Goal: Information Seeking & Learning: Learn about a topic

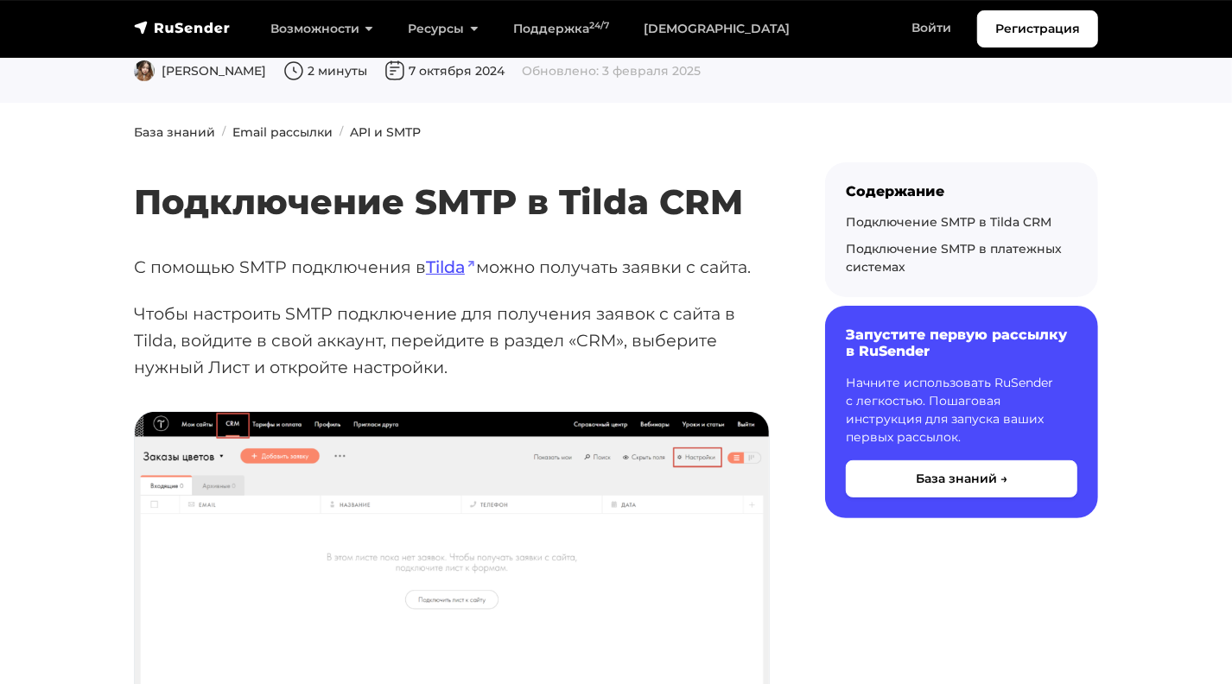
scroll to position [173, 0]
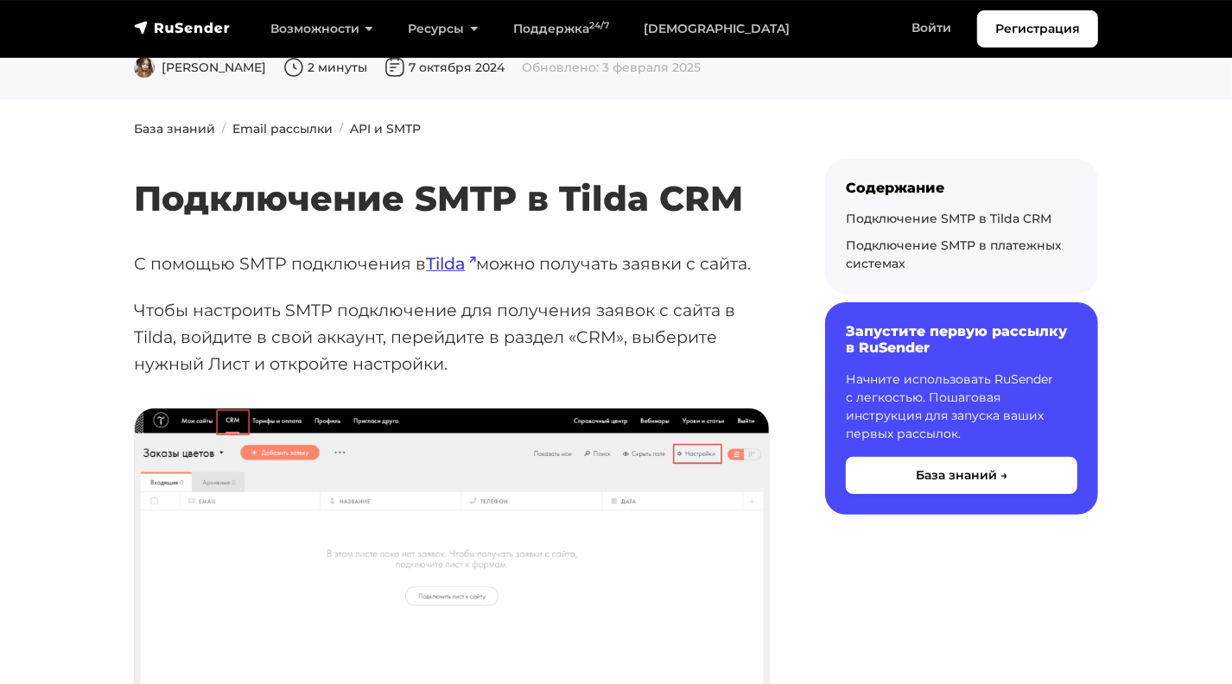
click at [464, 266] on link "Tilda" at bounding box center [451, 263] width 50 height 21
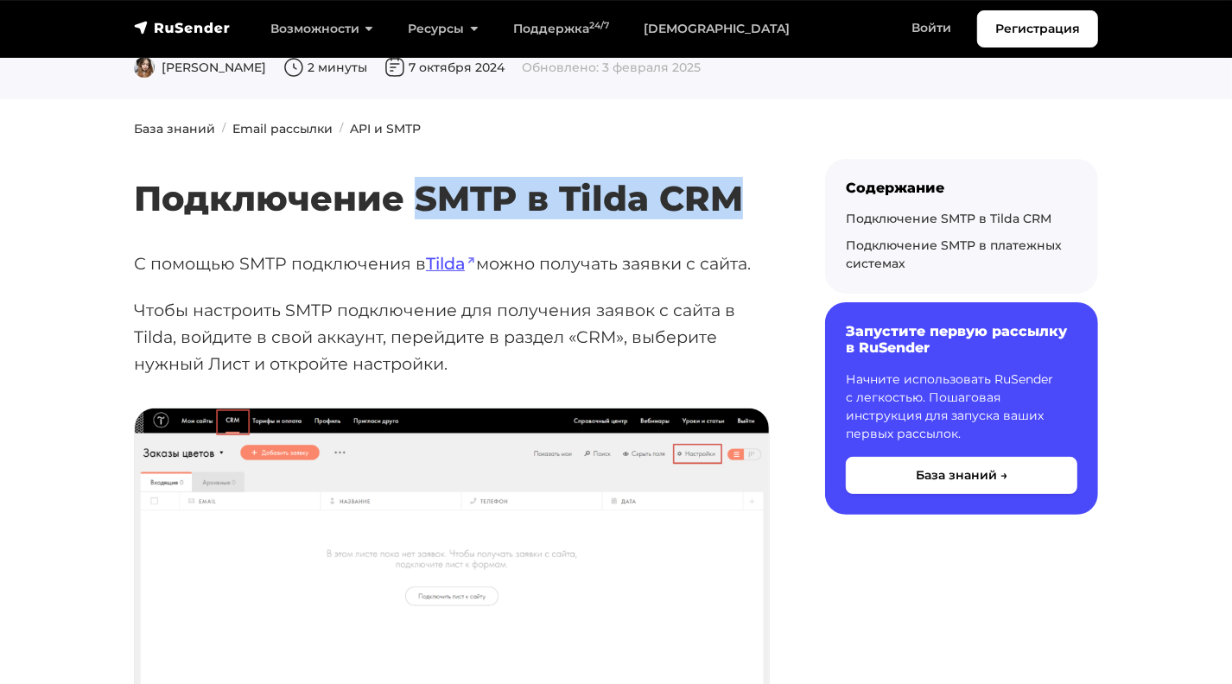
drag, startPoint x: 417, startPoint y: 196, endPoint x: 746, endPoint y: 198, distance: 329.2
click at [746, 198] on h2 "Подключение SMTP в Tilda CRM" at bounding box center [452, 173] width 636 height 92
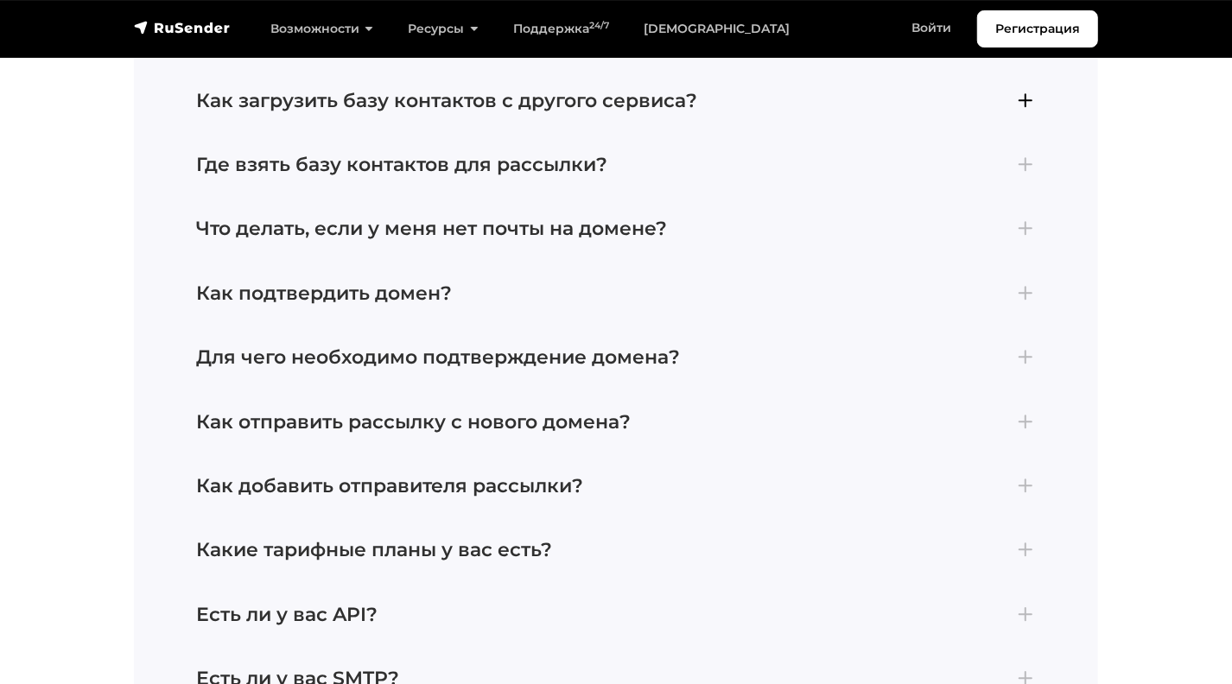
scroll to position [7516, 0]
click at [454, 283] on h4 "Как подтвердить домен?" at bounding box center [616, 293] width 840 height 22
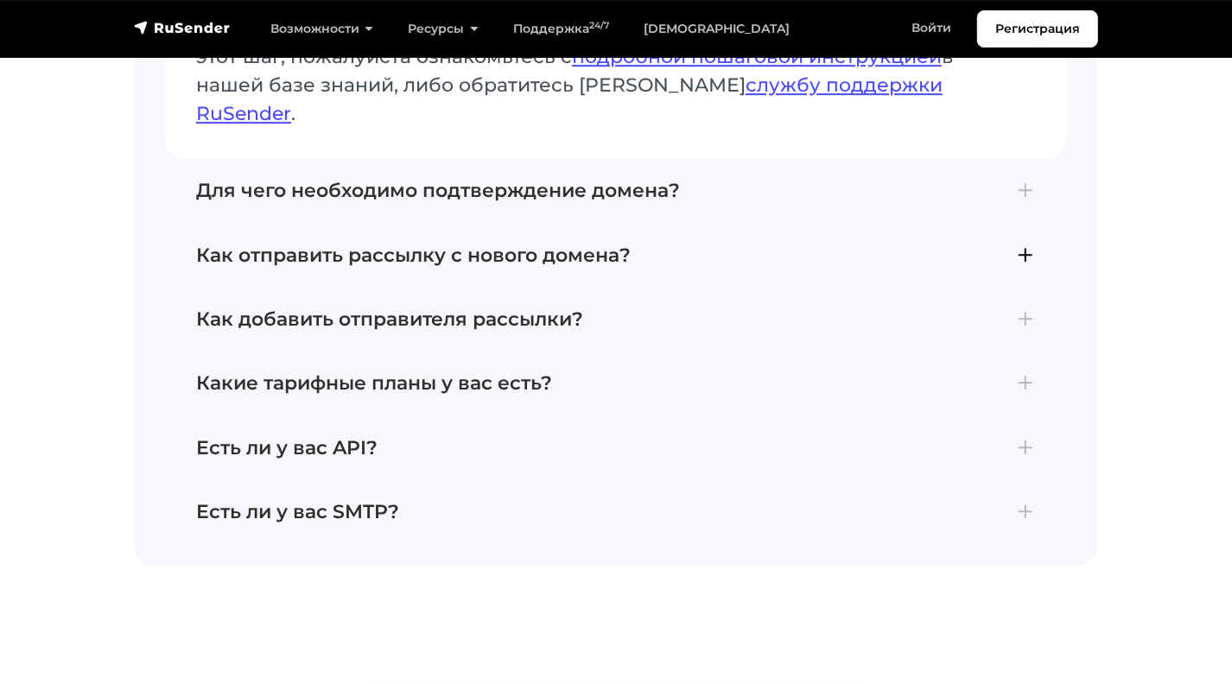
scroll to position [7820, 0]
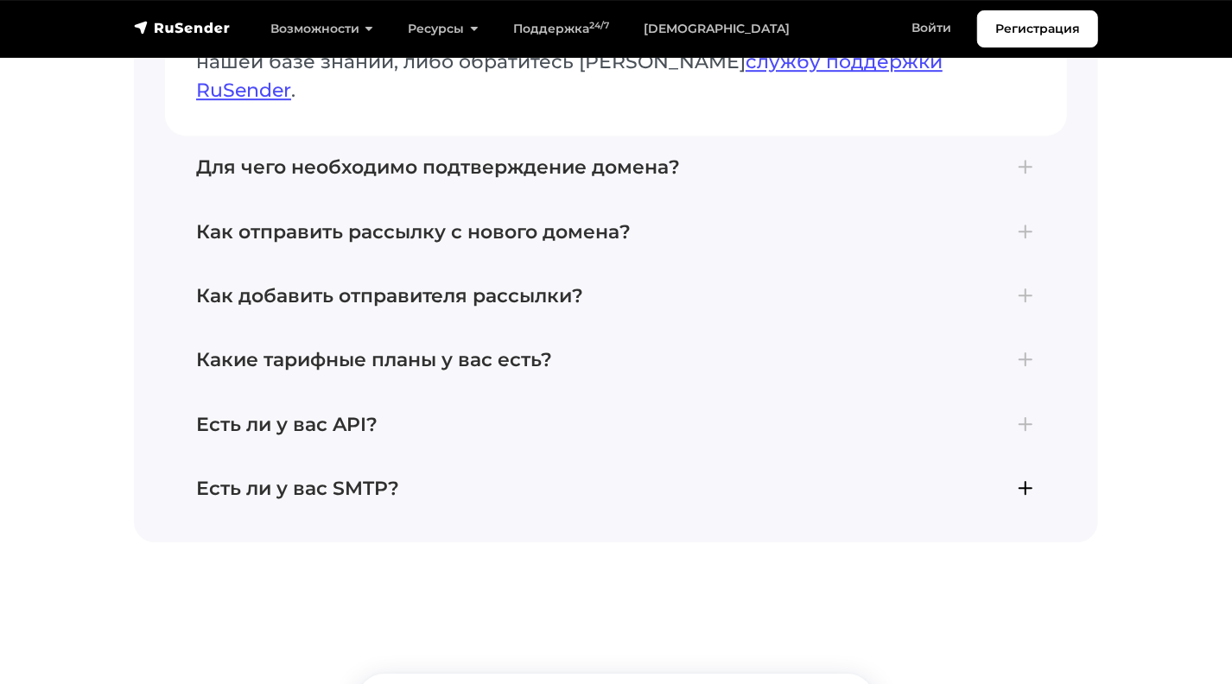
click at [427, 478] on h4 "Есть ли у вас SMTP?" at bounding box center [616, 489] width 840 height 22
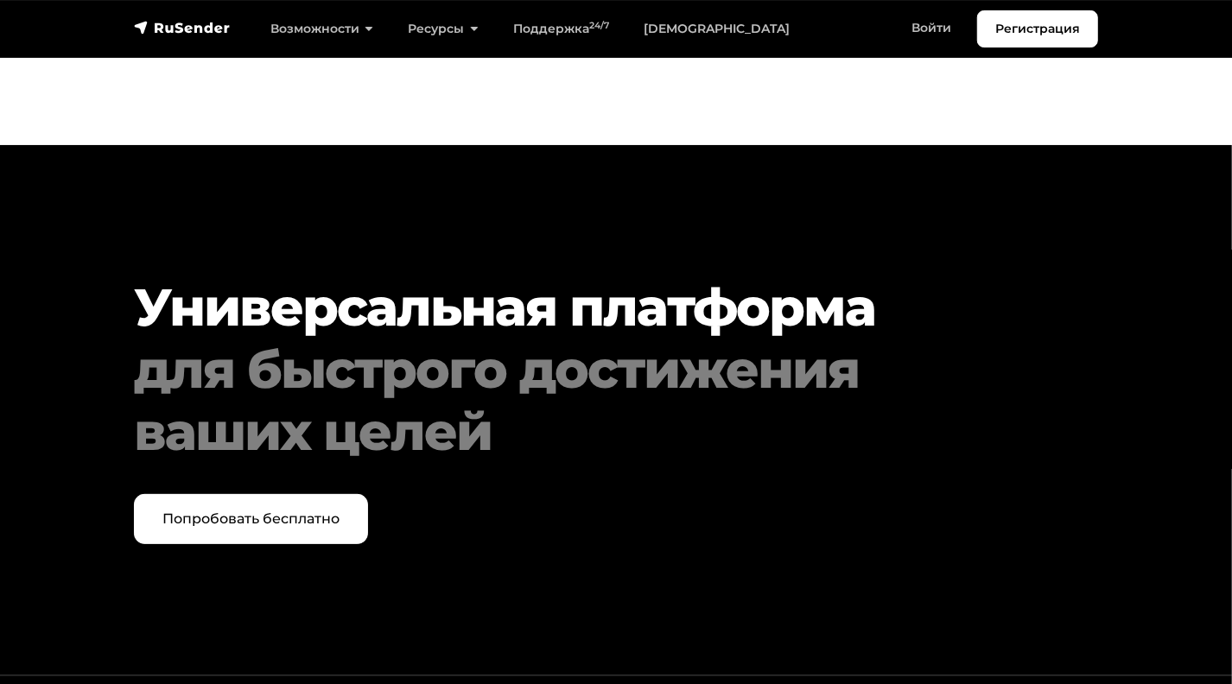
scroll to position [8911, 0]
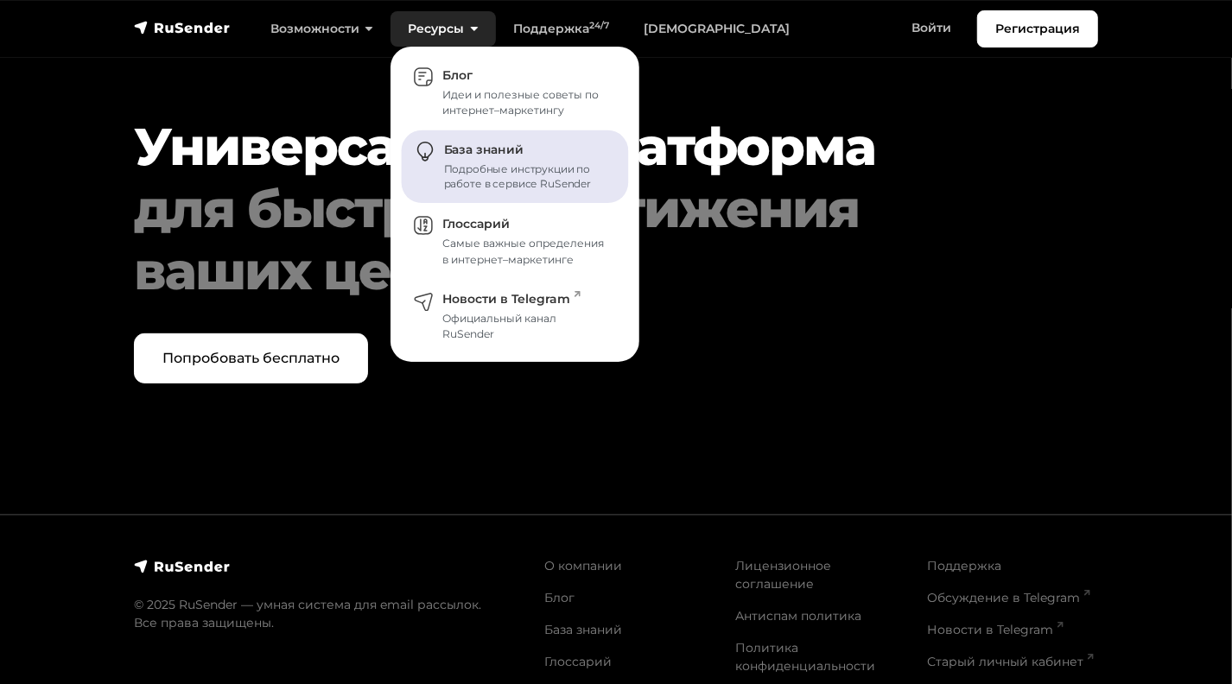
click at [481, 149] on span "База знаний" at bounding box center [483, 151] width 79 height 16
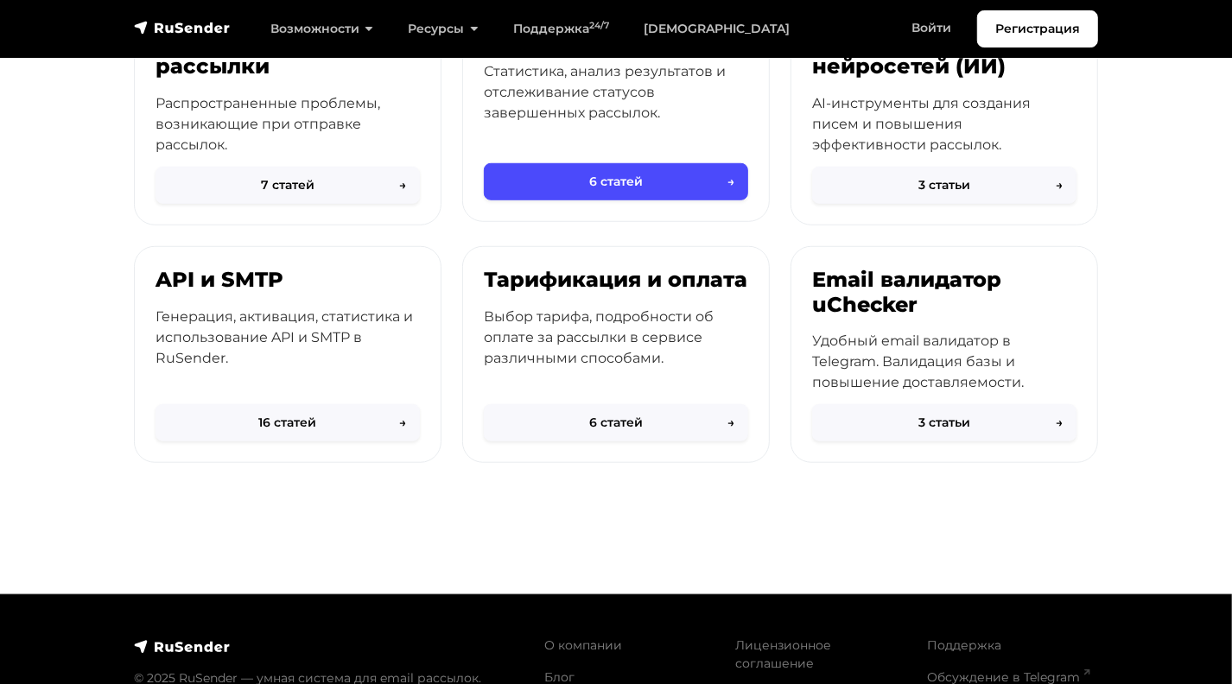
scroll to position [778, 0]
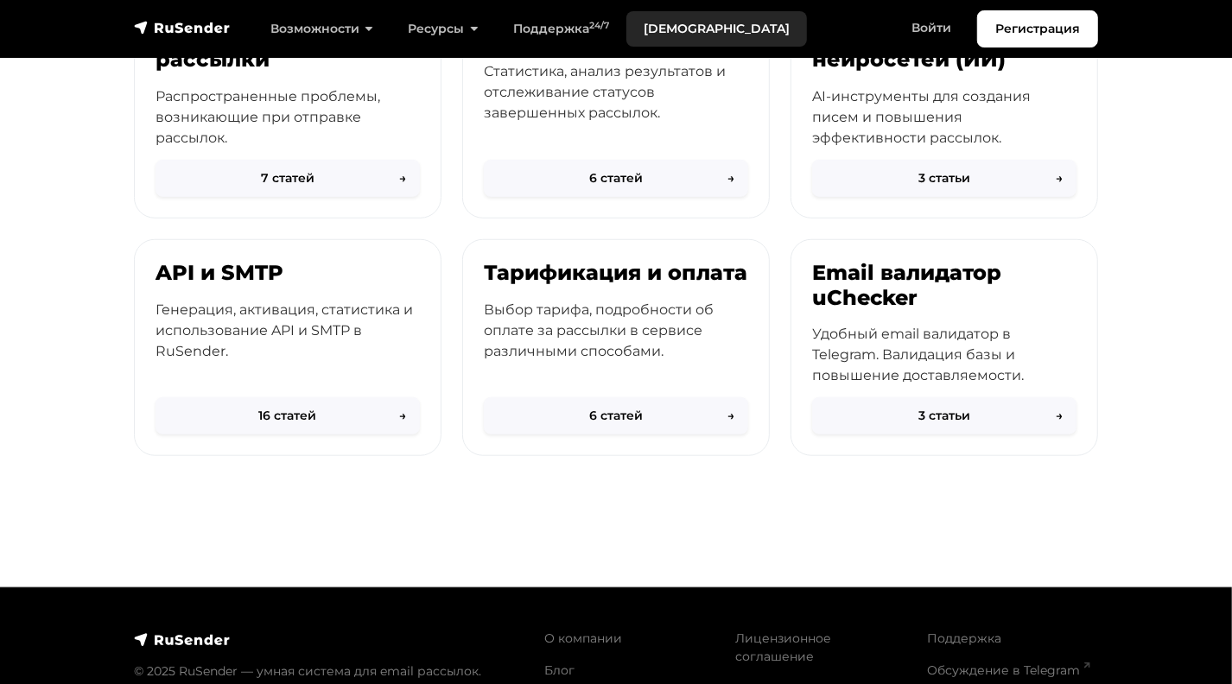
click at [667, 39] on link "[DEMOGRAPHIC_DATA]" at bounding box center [716, 28] width 181 height 35
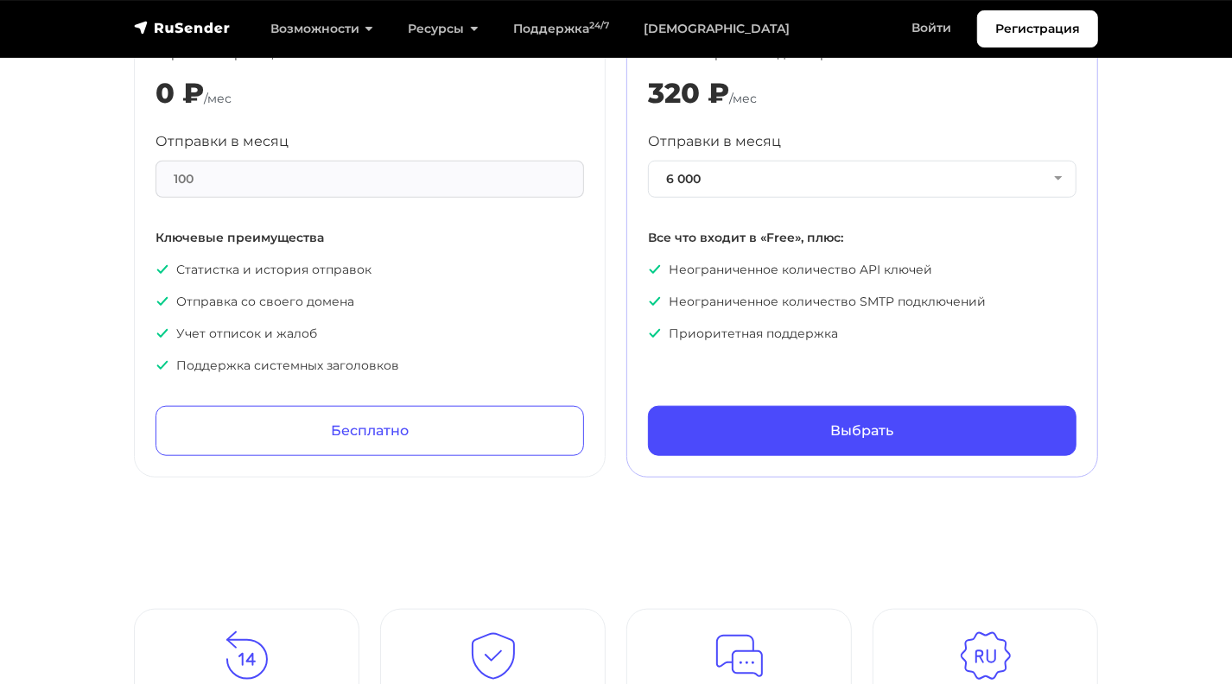
scroll to position [778, 0]
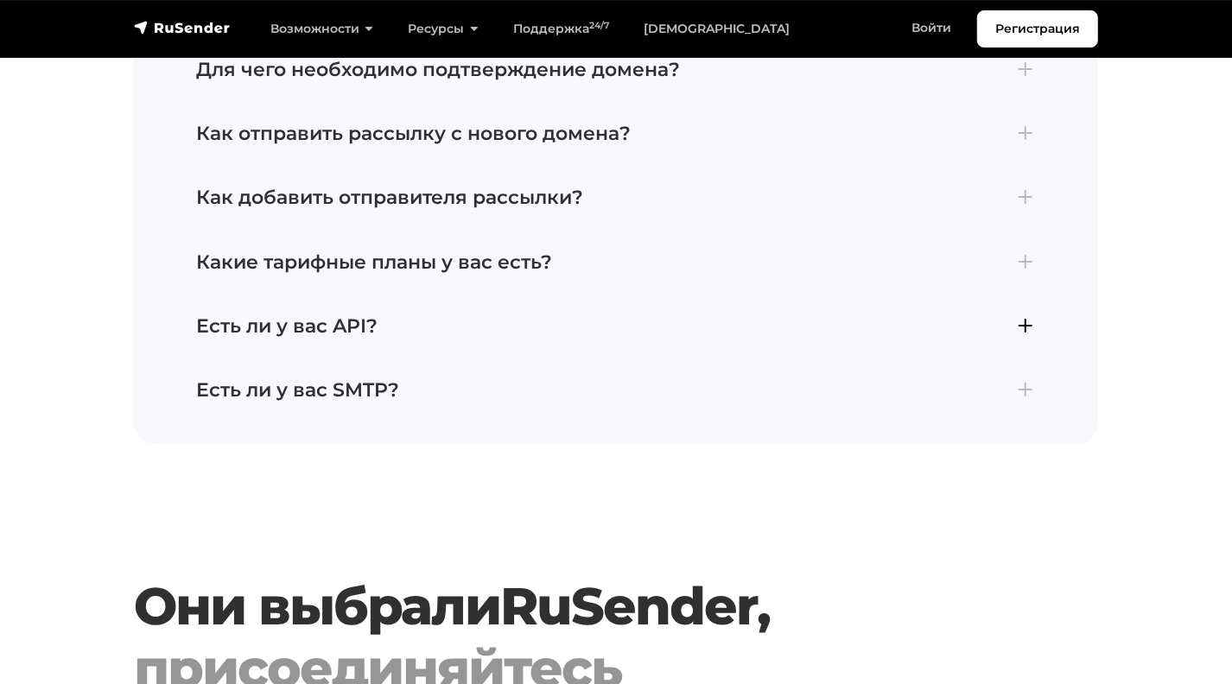
click at [486, 315] on h4 "Есть ли у вас API?" at bounding box center [616, 326] width 840 height 22
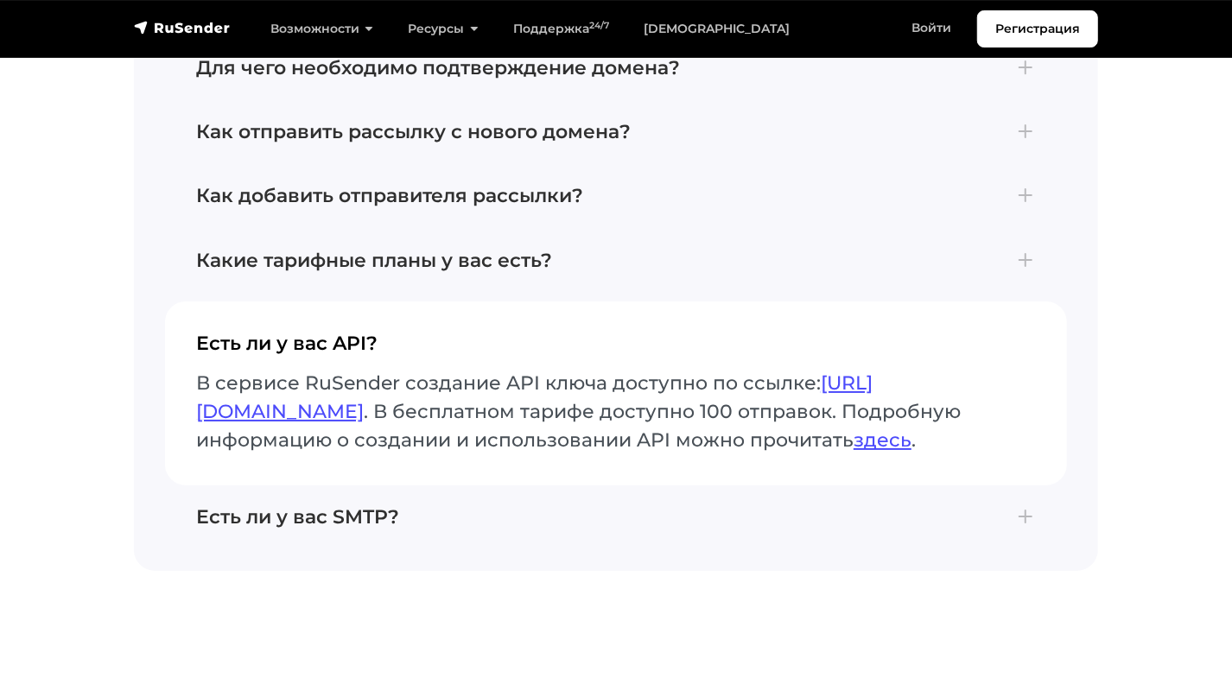
scroll to position [4277, 0]
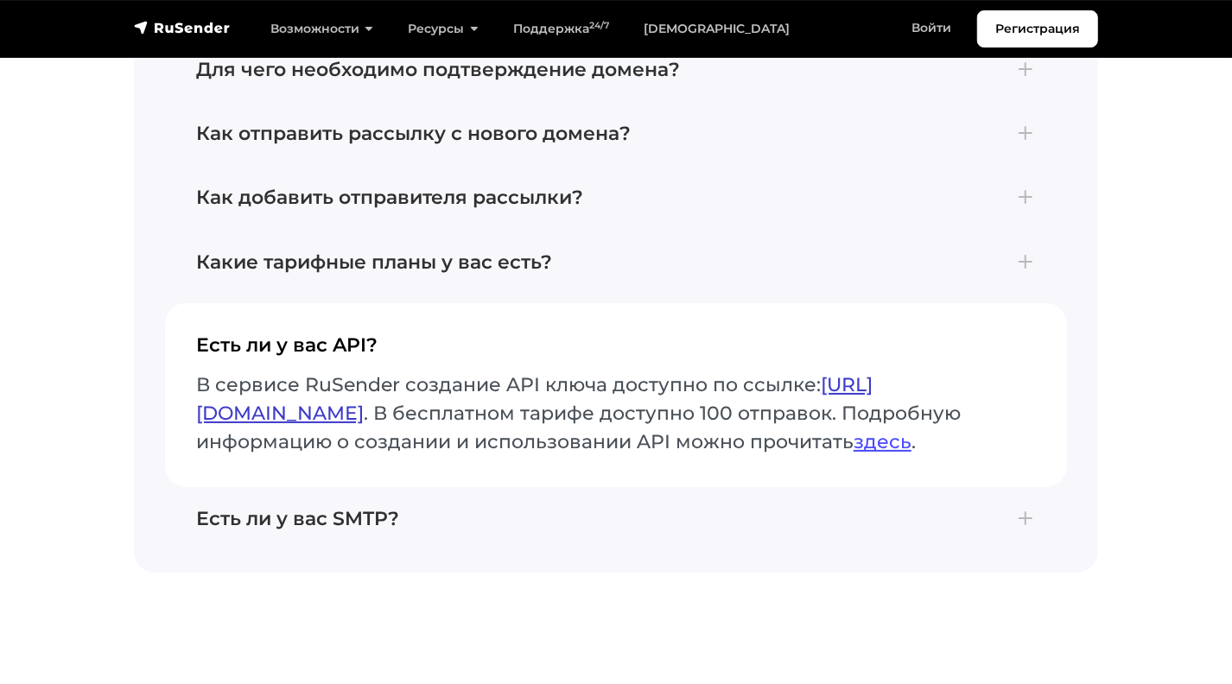
click at [448, 373] on link "https://beta.rusender.ru/api/" at bounding box center [534, 399] width 676 height 52
click at [277, 373] on link "https://beta.rusender.ru/api/" at bounding box center [534, 399] width 676 height 52
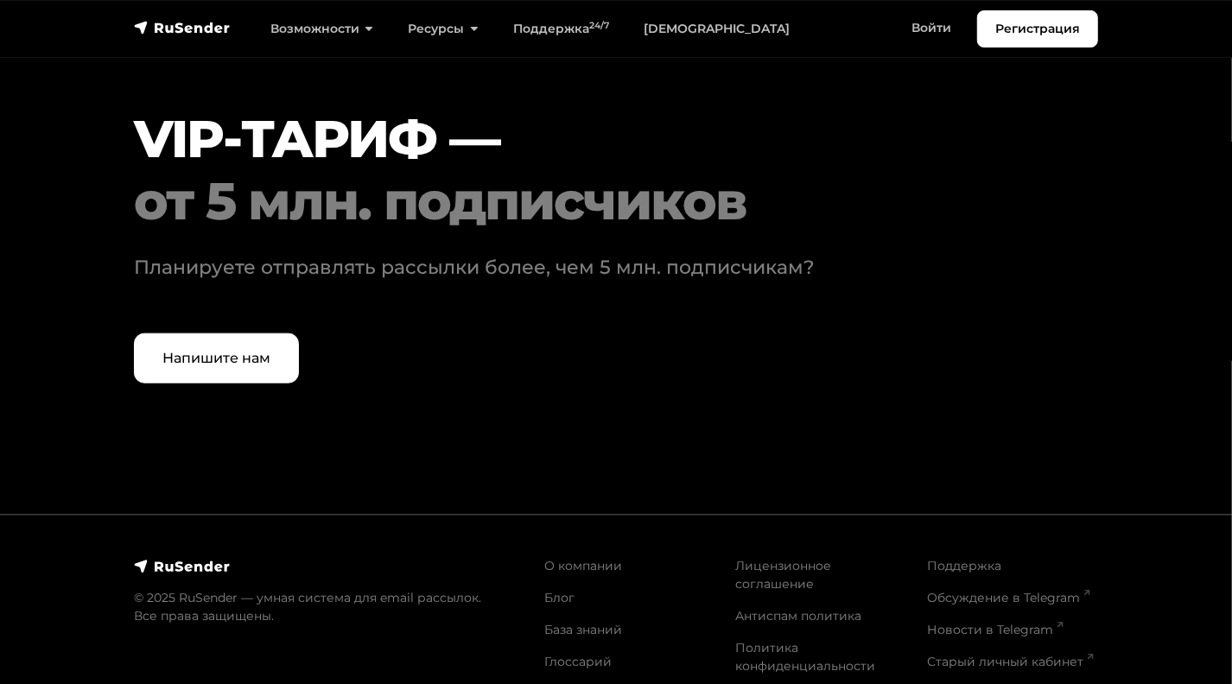
scroll to position [5346, 0]
click at [937, 622] on link "Новости в Telegram" at bounding box center [995, 630] width 137 height 16
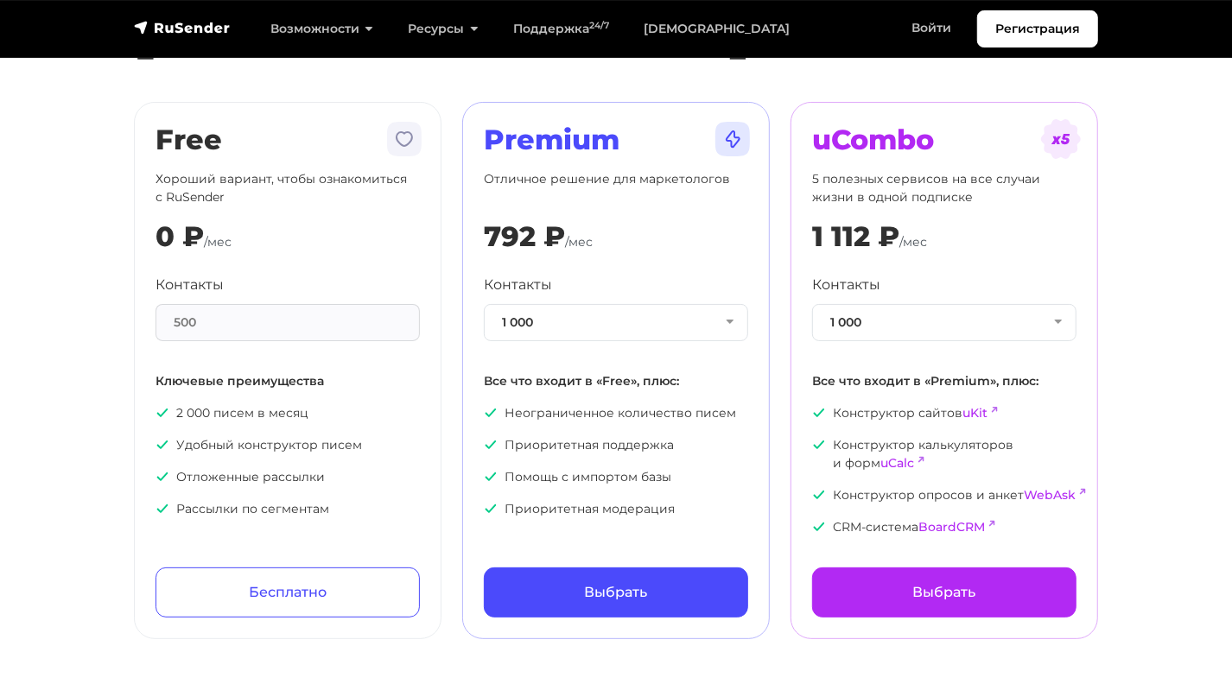
scroll to position [0, 0]
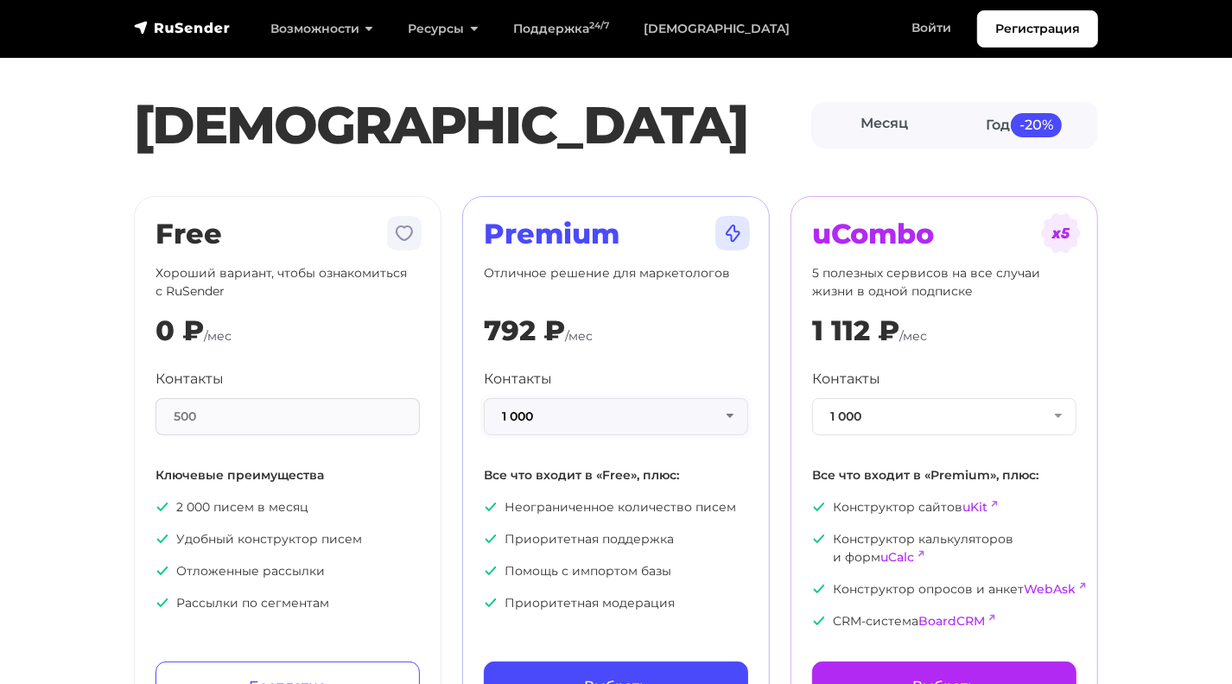
click at [679, 416] on button "1 000" at bounding box center [616, 416] width 264 height 37
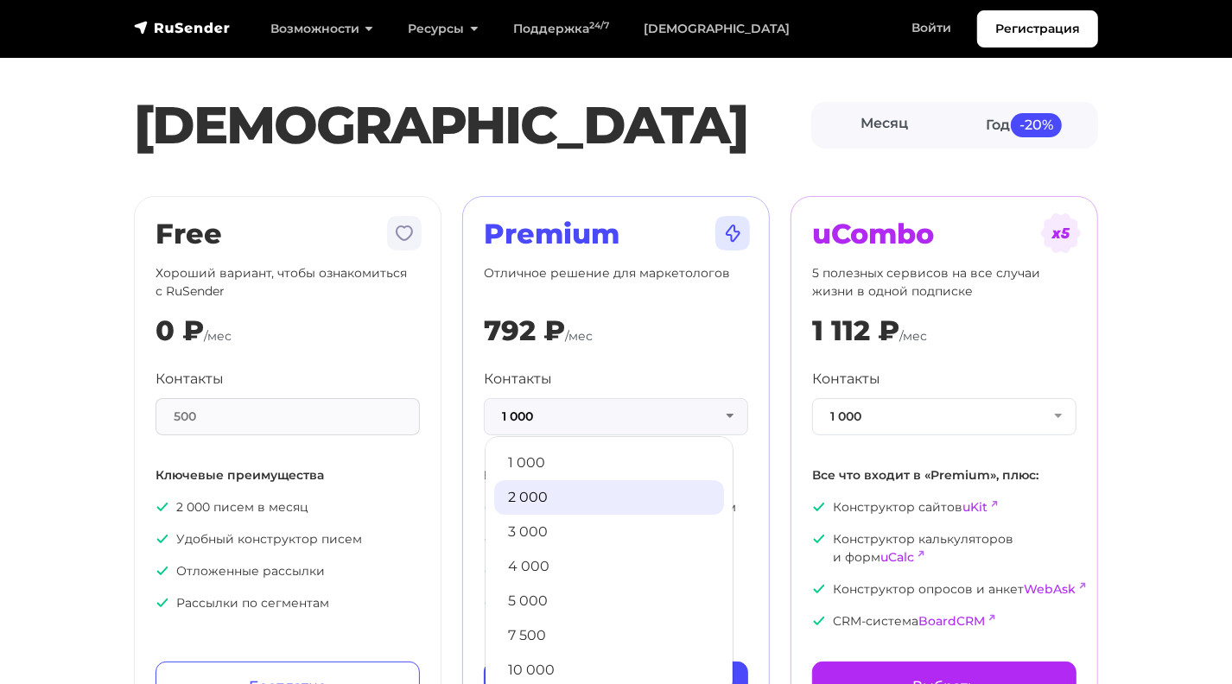
click at [627, 492] on link "2 000" at bounding box center [609, 497] width 230 height 35
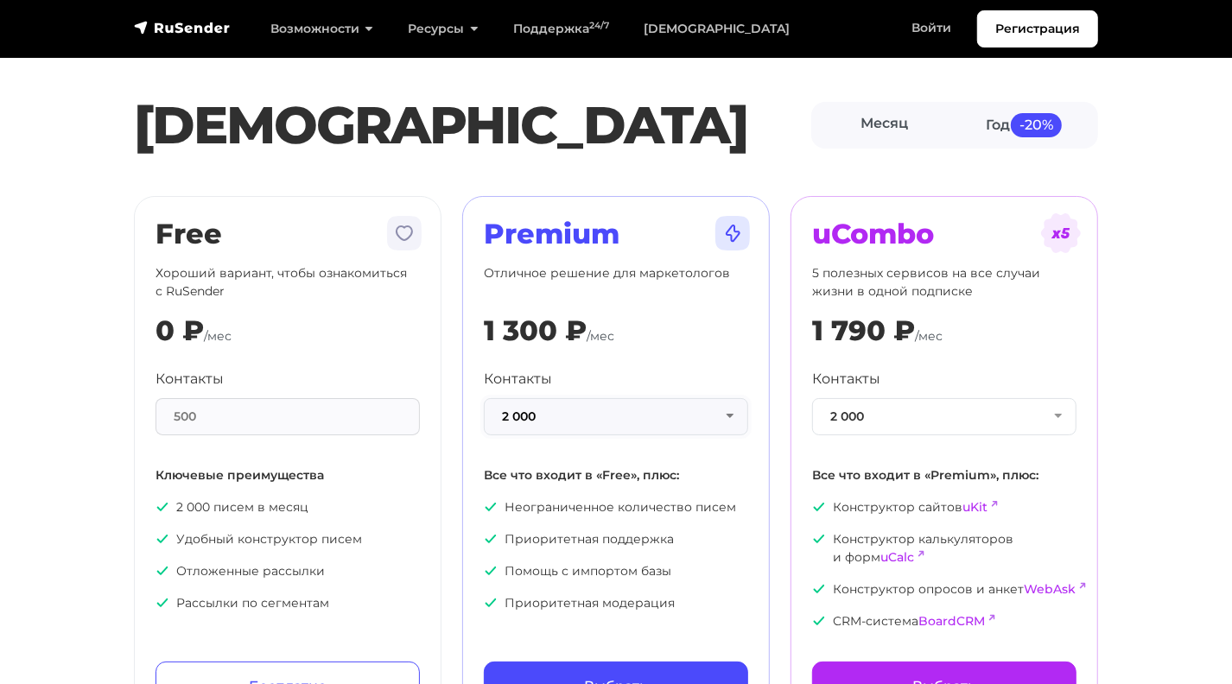
click at [662, 414] on button "2 000" at bounding box center [616, 416] width 264 height 37
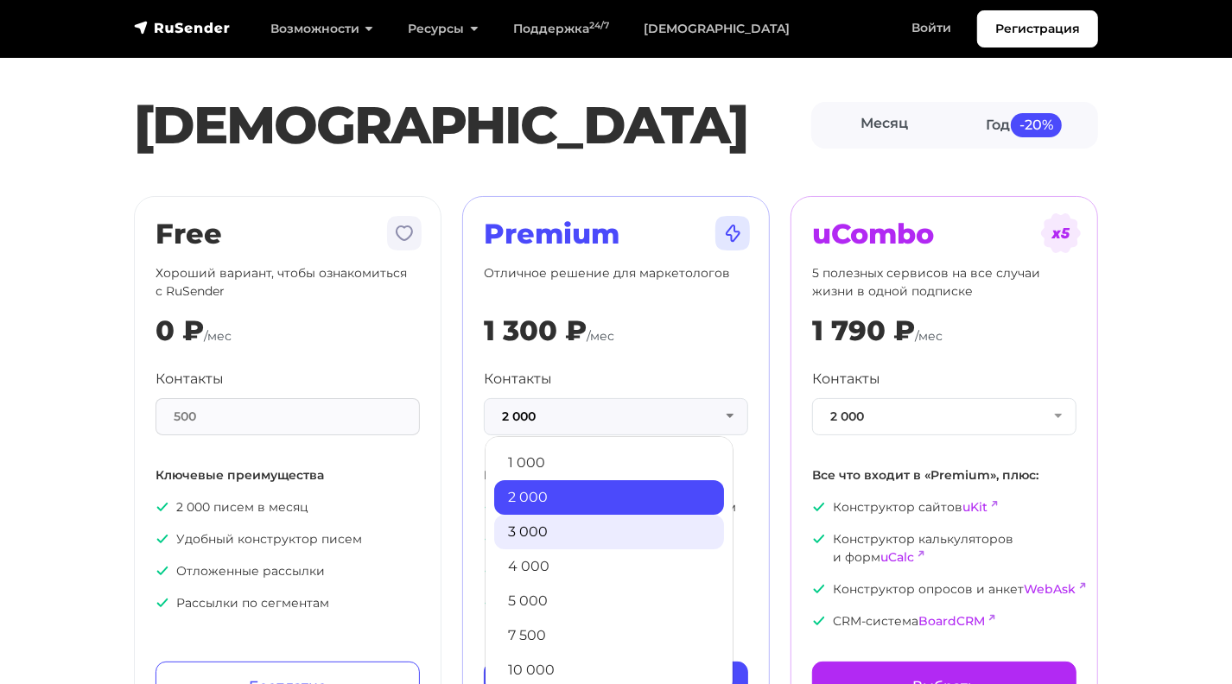
click at [629, 528] on link "3 000" at bounding box center [609, 532] width 230 height 35
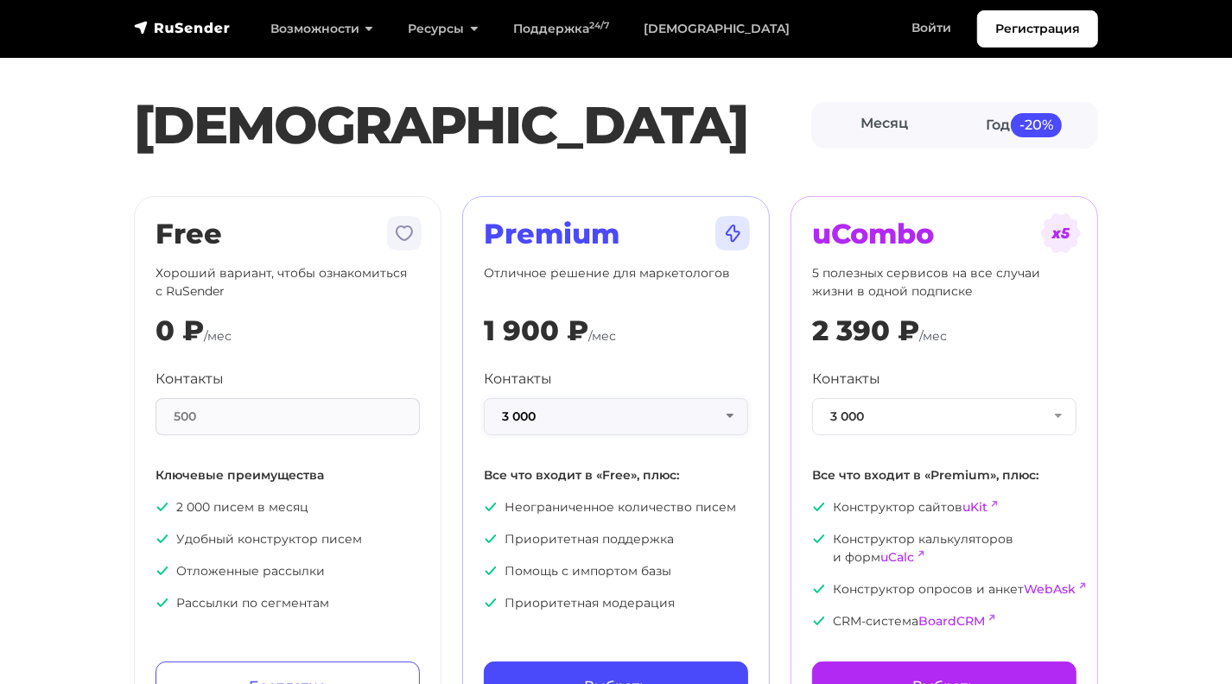
click at [591, 427] on button "3 000" at bounding box center [616, 416] width 264 height 37
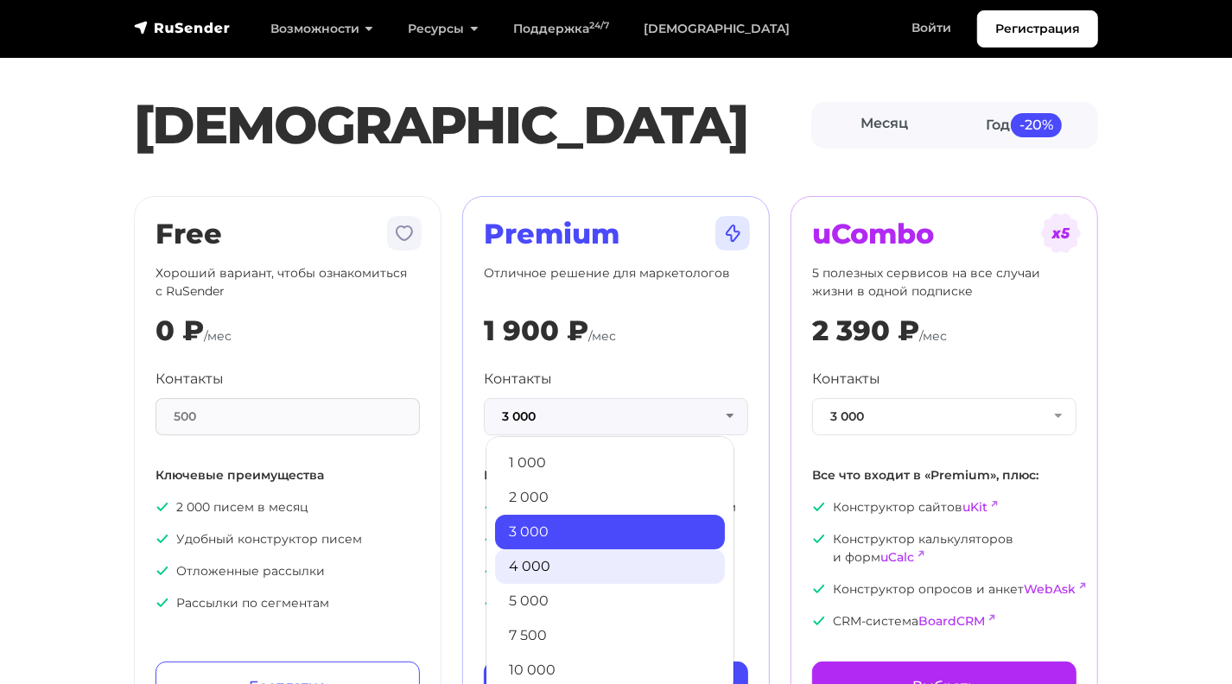
click at [614, 556] on link "4 000" at bounding box center [610, 566] width 230 height 35
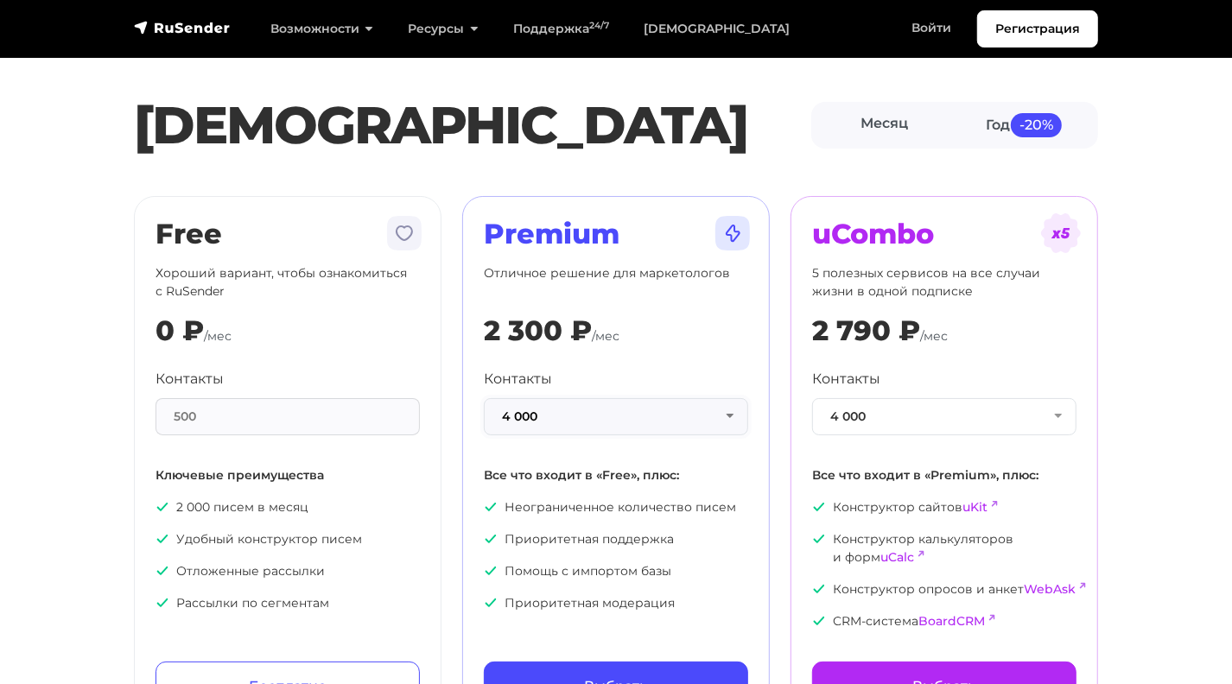
click at [600, 414] on button "4 000" at bounding box center [616, 416] width 264 height 37
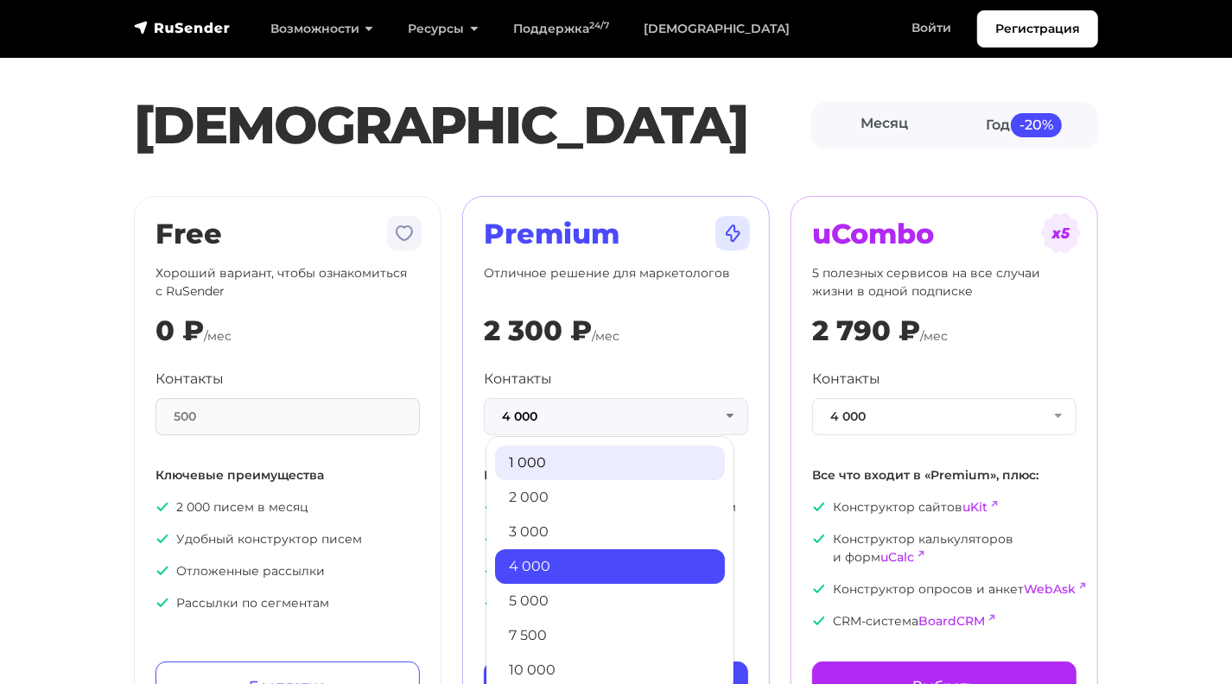
click at [601, 469] on link "1 000" at bounding box center [610, 463] width 230 height 35
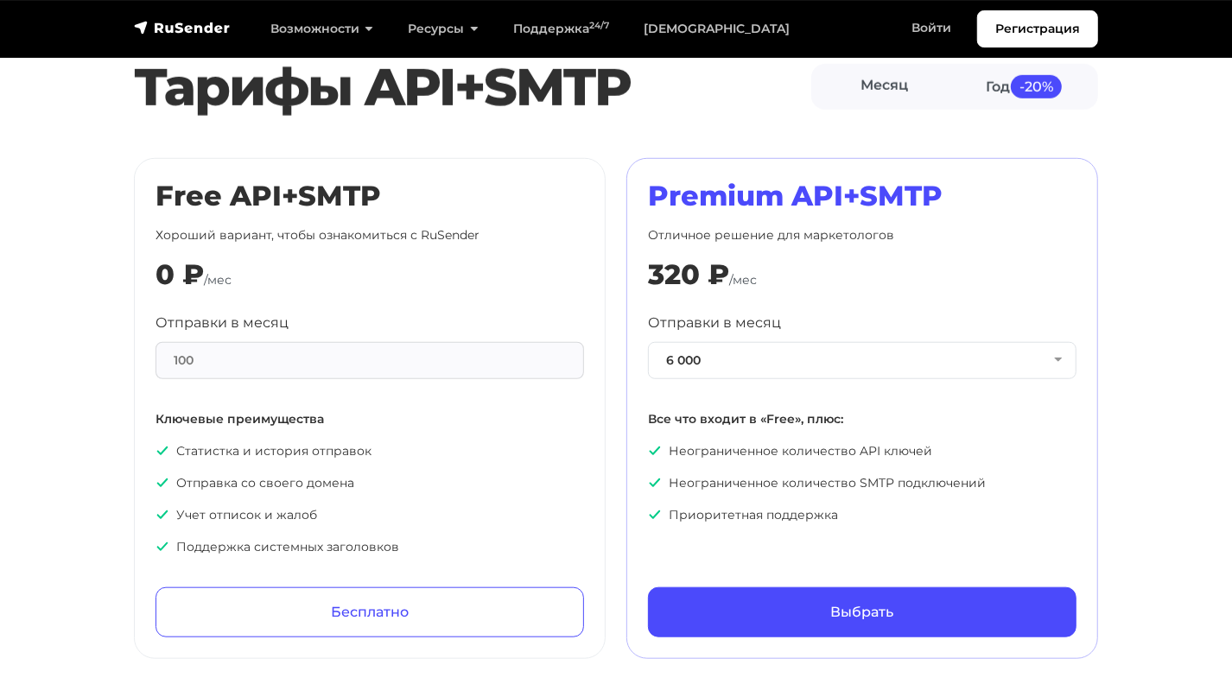
scroll to position [778, 0]
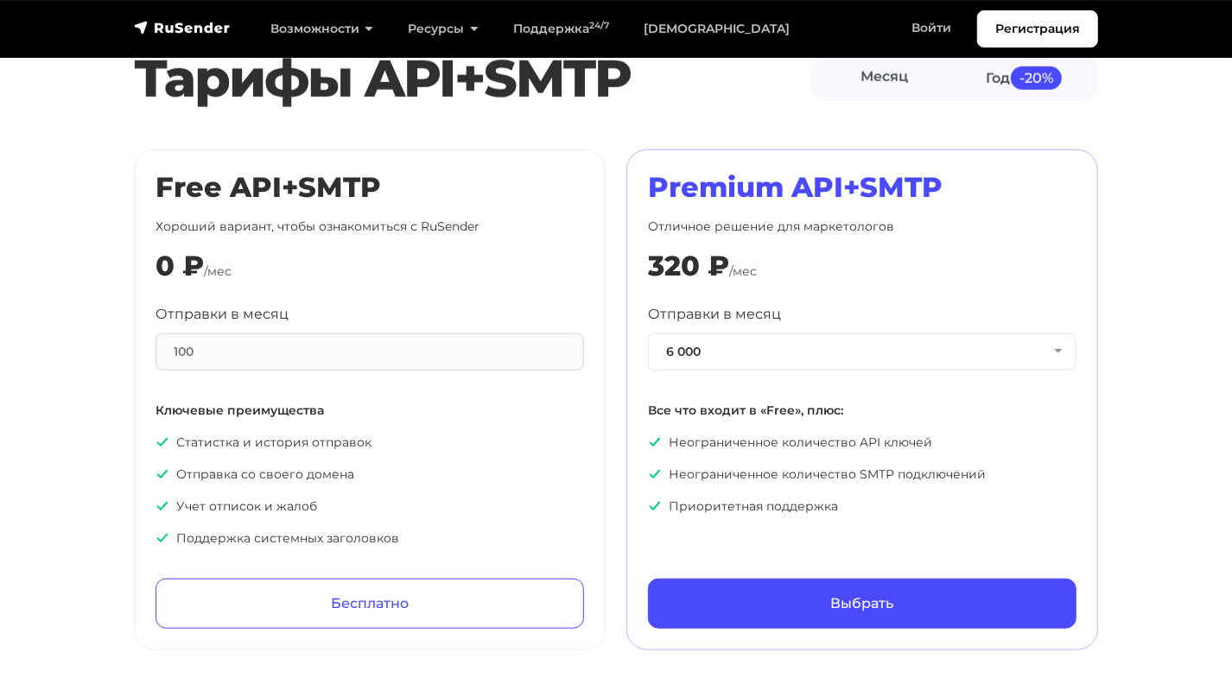
click at [543, 350] on div "100" at bounding box center [370, 351] width 429 height 37
click at [715, 356] on button "6 000" at bounding box center [862, 351] width 429 height 37
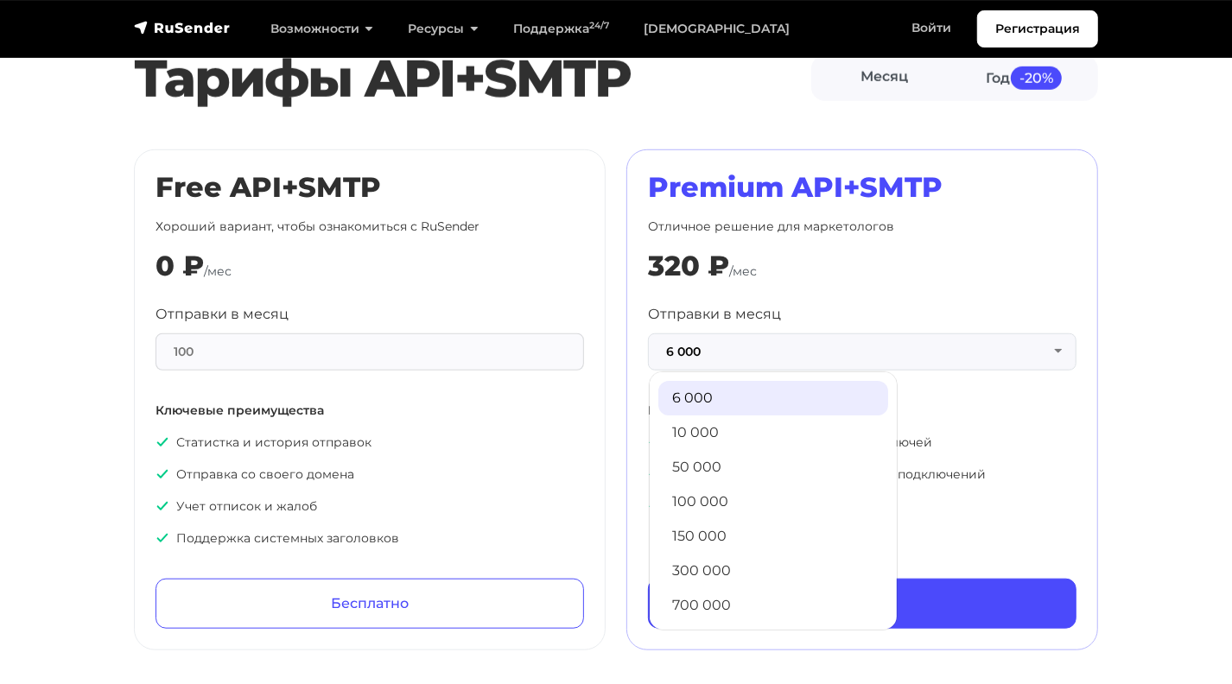
click at [716, 385] on link "6 000" at bounding box center [773, 398] width 230 height 35
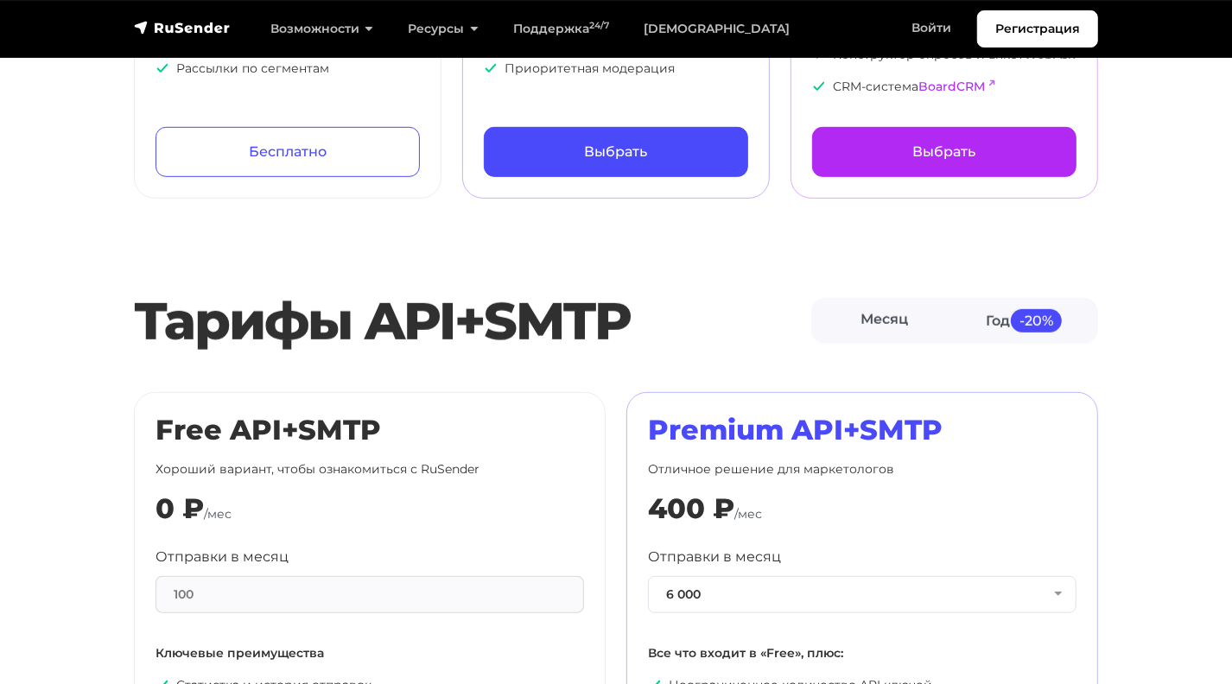
scroll to position [518, 0]
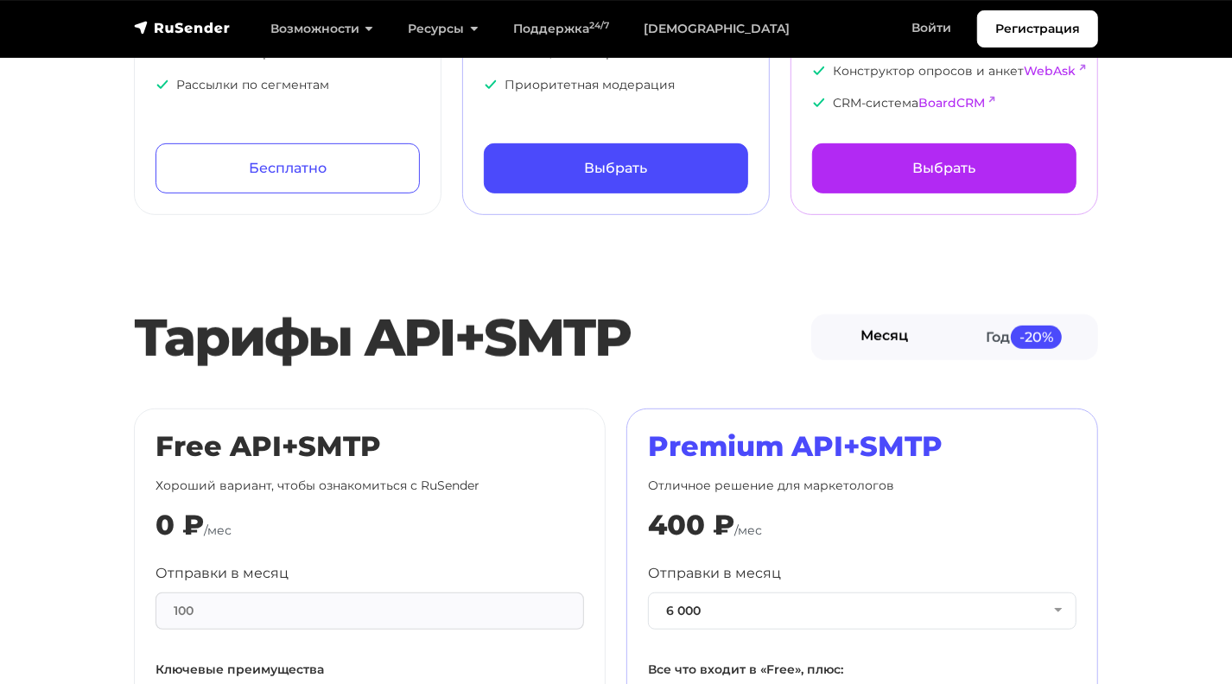
click at [889, 345] on link "Месяц" at bounding box center [885, 337] width 140 height 39
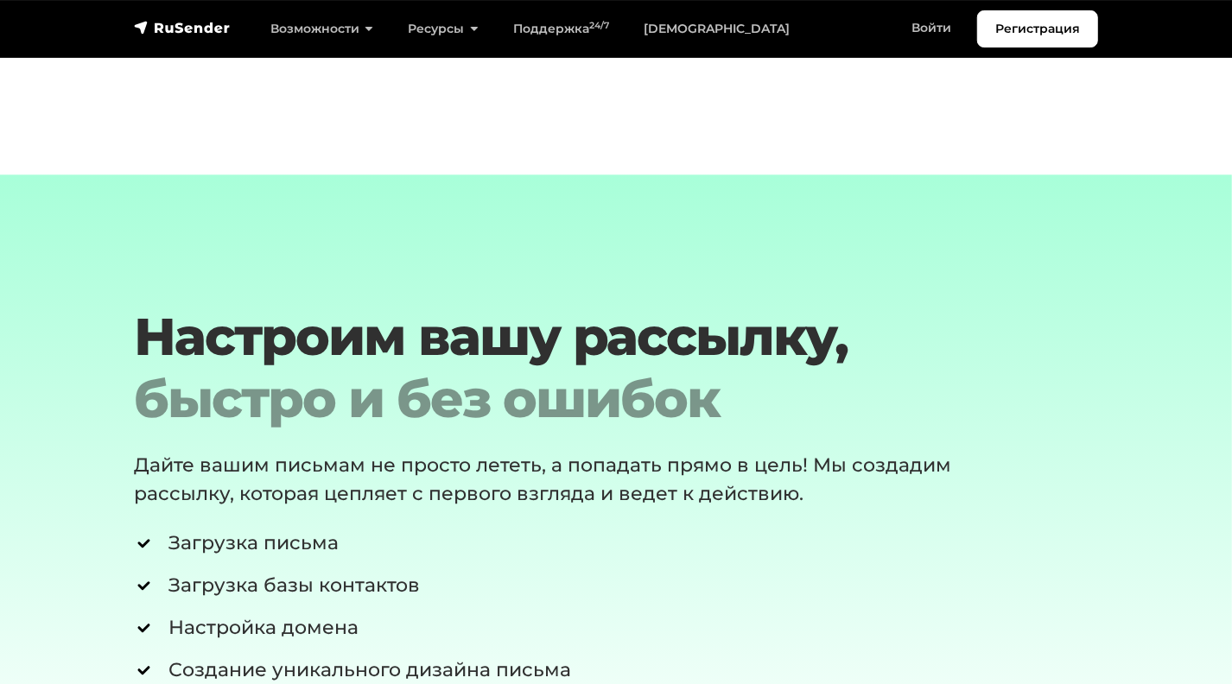
scroll to position [2765, 0]
